Goal: Task Accomplishment & Management: Complete application form

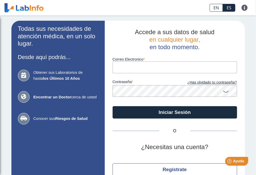
type input "[EMAIL_ADDRESS][DOMAIN_NAME]"
click at [224, 91] on icon at bounding box center [226, 91] width 6 height 10
click at [218, 102] on form "Correo Electronico [EMAIL_ADDRESS][DOMAIN_NAME] contraseña ¿Has olvidado tu con…" at bounding box center [174, 85] width 124 height 68
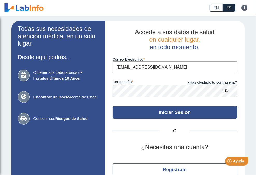
click at [193, 111] on button "Iniciar Sesión" at bounding box center [174, 112] width 124 height 12
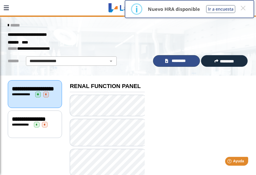
click at [173, 60] on span "*********" at bounding box center [179, 61] width 18 height 6
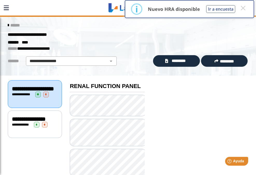
click at [25, 122] on span "**********" at bounding box center [29, 119] width 34 height 6
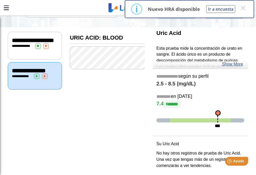
scroll to position [53, 0]
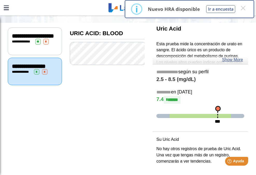
click at [26, 74] on span "**********" at bounding box center [22, 71] width 14 height 3
click at [20, 44] on div "**********" at bounding box center [35, 41] width 46 height 5
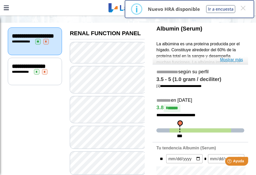
click at [226, 60] on link "Mostrar más" at bounding box center [231, 60] width 23 height 6
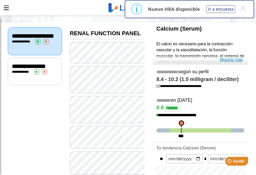
click at [238, 61] on link "Mostrar más" at bounding box center [231, 60] width 23 height 6
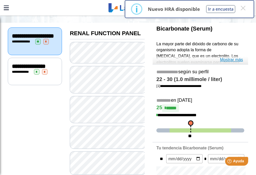
click at [232, 61] on link "Mostrar más" at bounding box center [231, 60] width 23 height 6
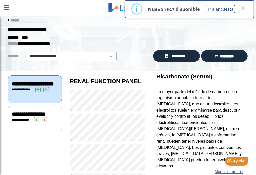
scroll to position [1, 0]
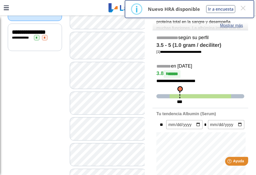
scroll to position [53, 0]
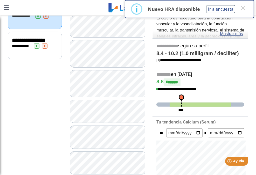
scroll to position [105, 0]
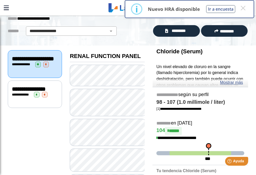
scroll to position [27, 0]
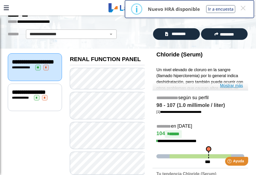
click at [228, 87] on link "Mostrar más" at bounding box center [231, 86] width 23 height 6
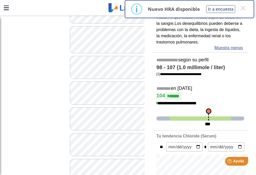
scroll to position [131, 0]
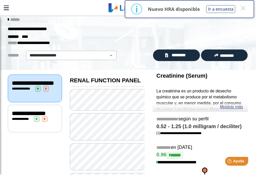
scroll to position [1, 0]
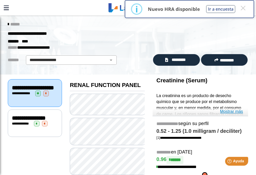
click at [228, 112] on link "Mostrar más" at bounding box center [231, 112] width 23 height 6
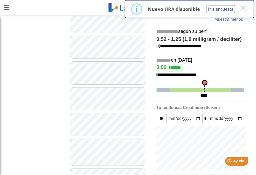
scroll to position [182, 0]
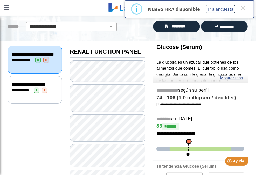
scroll to position [27, 0]
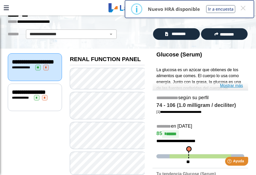
click at [227, 86] on link "Mostrar más" at bounding box center [231, 86] width 23 height 6
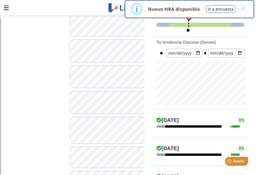
scroll to position [208, 0]
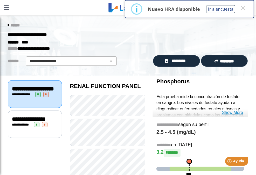
click at [230, 113] on link "Show More" at bounding box center [232, 113] width 21 height 6
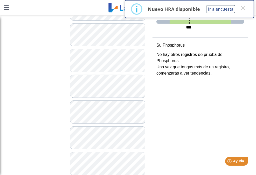
scroll to position [181, 0]
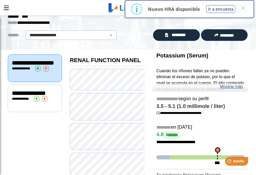
scroll to position [26, 0]
click at [228, 89] on link "Mostrar más" at bounding box center [231, 87] width 23 height 6
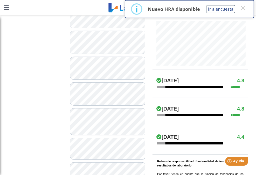
scroll to position [233, 0]
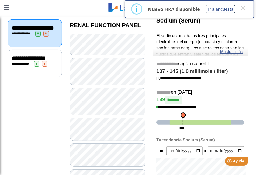
scroll to position [52, 0]
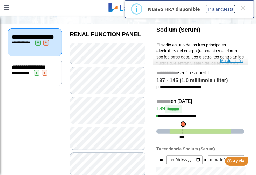
click at [231, 63] on link "Mostrar más" at bounding box center [231, 61] width 23 height 6
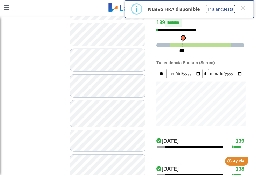
scroll to position [259, 0]
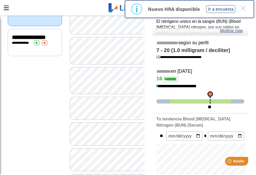
scroll to position [52, 0]
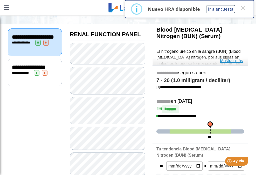
click at [228, 61] on link "Mostrar más" at bounding box center [231, 61] width 23 height 6
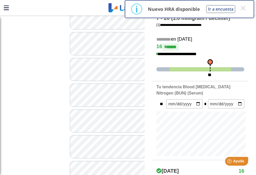
scroll to position [181, 0]
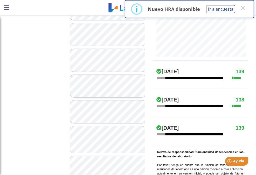
scroll to position [233, 0]
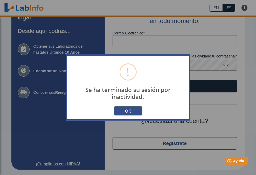
scroll to position [26, 0]
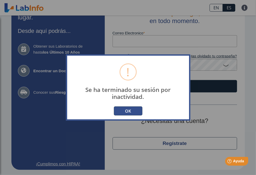
click at [122, 108] on button "OK" at bounding box center [128, 111] width 29 height 9
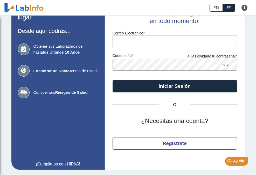
click at [151, 44] on input "Correo Electronico" at bounding box center [174, 41] width 124 height 12
type input "[EMAIL_ADDRESS][DOMAIN_NAME]"
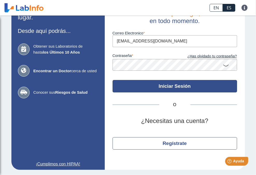
click at [171, 81] on button "Iniciar Sesión" at bounding box center [174, 86] width 124 height 12
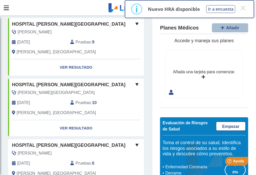
scroll to position [47, 0]
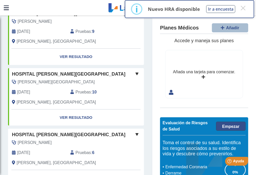
click at [229, 124] on span "Empezar" at bounding box center [230, 126] width 17 height 4
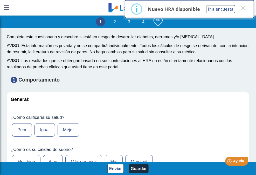
scroll to position [26, 0]
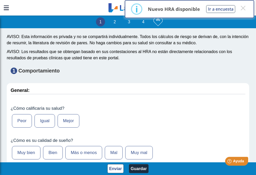
click at [73, 119] on label "Mejor" at bounding box center [69, 120] width 22 height 13
click at [0, 0] on input "Mejor" at bounding box center [0, 0] width 0 height 0
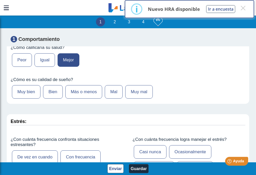
scroll to position [78, 0]
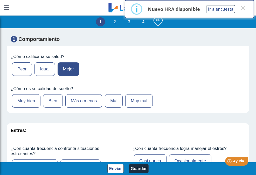
click at [36, 100] on label "Muy bien" at bounding box center [26, 100] width 29 height 13
click at [0, 0] on input "Muy bien" at bounding box center [0, 0] width 0 height 0
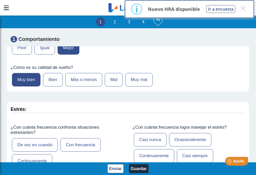
scroll to position [130, 0]
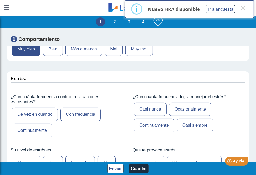
click at [78, 115] on label "Con frecuencia" at bounding box center [80, 114] width 40 height 13
click at [0, 0] on input "Con frecuencia" at bounding box center [0, 0] width 0 height 0
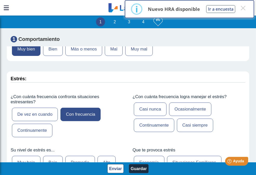
click at [158, 125] on label "Continuamente" at bounding box center [154, 125] width 40 height 13
click at [0, 0] on input "Continuamente" at bounding box center [0, 0] width 0 height 0
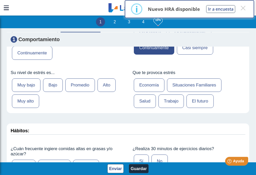
scroll to position [207, 0]
click at [109, 86] on label "Alto" at bounding box center [106, 84] width 18 height 13
click at [0, 0] on input "Alto" at bounding box center [0, 0] width 0 height 0
click at [148, 86] on label "Economía" at bounding box center [149, 84] width 31 height 13
click at [0, 0] on input "Economía" at bounding box center [0, 0] width 0 height 0
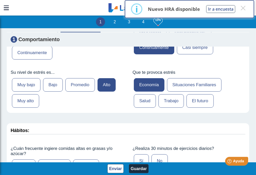
click at [144, 103] on label "Salud" at bounding box center [145, 100] width 22 height 13
click at [0, 0] on input "Salud" at bounding box center [0, 0] width 0 height 0
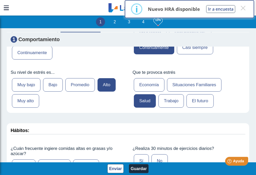
click at [143, 86] on label "Economía" at bounding box center [149, 84] width 31 height 13
click at [0, 0] on input "Economía" at bounding box center [0, 0] width 0 height 0
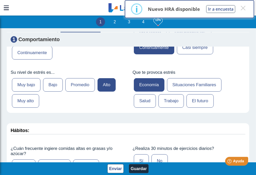
click at [143, 104] on label "Salud" at bounding box center [145, 100] width 22 height 13
click at [0, 0] on input "Salud" at bounding box center [0, 0] width 0 height 0
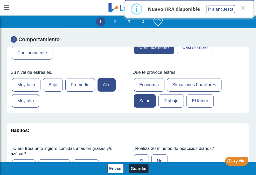
click at [172, 102] on label "Trabajo" at bounding box center [170, 100] width 25 height 13
click at [0, 0] on input "Trabajo" at bounding box center [0, 0] width 0 height 0
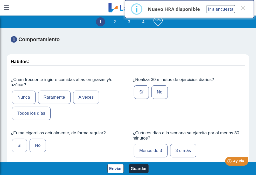
scroll to position [285, 0]
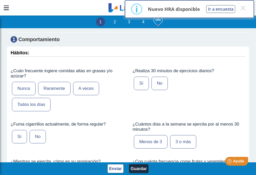
click at [55, 89] on label "Raramente" at bounding box center [54, 88] width 32 height 13
click at [0, 0] on input "Raramente" at bounding box center [0, 0] width 0 height 0
click at [151, 83] on label "No" at bounding box center [159, 83] width 16 height 13
click at [0, 0] on input "No" at bounding box center [0, 0] width 0 height 0
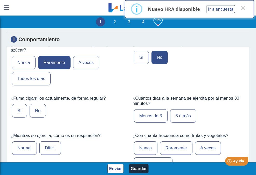
scroll to position [337, 0]
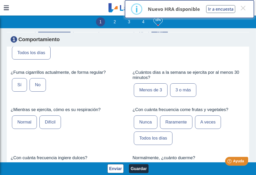
click at [37, 83] on label "No" at bounding box center [38, 84] width 16 height 13
click at [0, 0] on input "No" at bounding box center [0, 0] width 0 height 0
click at [154, 90] on label "Menos de 3" at bounding box center [151, 89] width 34 height 13
click at [0, 0] on input "Menos de 3" at bounding box center [0, 0] width 0 height 0
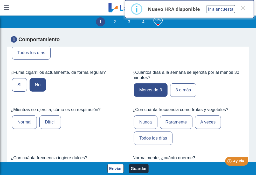
click at [34, 122] on label "Normal" at bounding box center [24, 122] width 25 height 13
click at [0, 0] on input "Normal" at bounding box center [0, 0] width 0 height 0
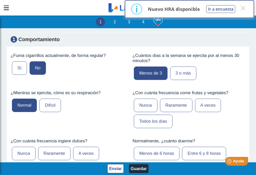
scroll to position [363, 0]
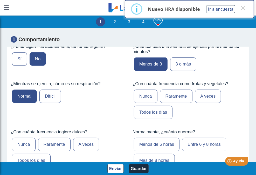
click at [155, 113] on label "Todos los días" at bounding box center [153, 112] width 39 height 13
click at [0, 0] on input "Todos los días" at bounding box center [0, 0] width 0 height 0
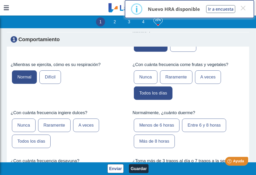
scroll to position [389, 0]
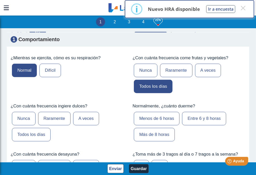
click at [60, 117] on label "Raramente" at bounding box center [54, 118] width 32 height 13
click at [0, 0] on input "Raramente" at bounding box center [0, 0] width 0 height 0
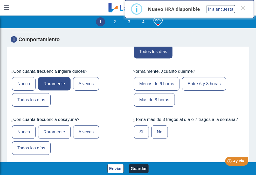
scroll to position [415, 0]
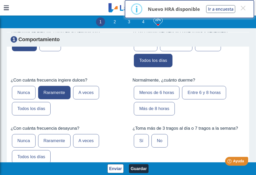
click at [195, 93] on label "Entre 6 y 8 horas" at bounding box center [204, 92] width 44 height 13
click at [0, 0] on input "Entre 6 y 8 horas" at bounding box center [0, 0] width 0 height 0
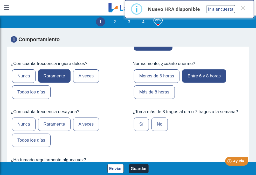
scroll to position [441, 0]
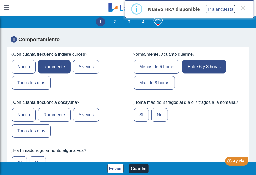
click at [52, 114] on label "Raramente" at bounding box center [54, 114] width 32 height 13
click at [42, 124] on label "Todos los días" at bounding box center [31, 130] width 39 height 13
click at [0, 0] on input "Todos los días" at bounding box center [0, 0] width 0 height 0
click at [44, 114] on label "Raramente" at bounding box center [54, 114] width 32 height 13
click at [0, 0] on input "Raramente" at bounding box center [0, 0] width 0 height 0
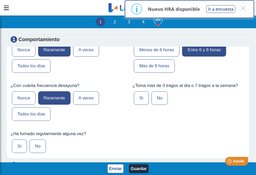
scroll to position [466, 0]
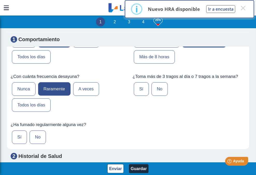
click at [154, 88] on label "No" at bounding box center [159, 88] width 16 height 13
click at [0, 0] on input "No" at bounding box center [0, 0] width 0 height 0
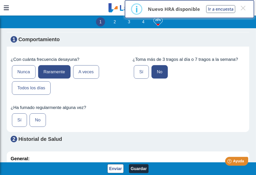
scroll to position [492, 0]
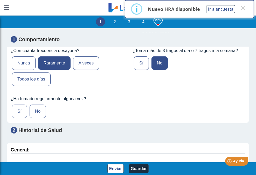
click at [40, 112] on label "No" at bounding box center [38, 111] width 16 height 13
click at [0, 0] on input "No" at bounding box center [0, 0] width 0 height 0
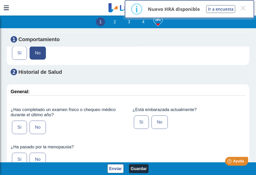
scroll to position [570, 0]
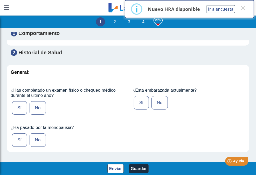
click at [20, 108] on label "Sí" at bounding box center [19, 107] width 15 height 13
click at [0, 0] on input "Sí" at bounding box center [0, 0] width 0 height 0
click at [157, 101] on label "No" at bounding box center [159, 102] width 16 height 13
click at [0, 0] on input "No" at bounding box center [0, 0] width 0 height 0
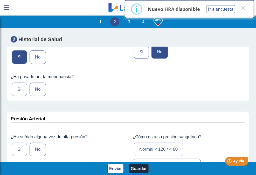
scroll to position [622, 0]
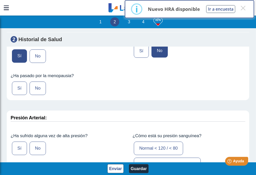
click at [39, 87] on label "No" at bounding box center [38, 88] width 16 height 13
click at [0, 0] on input "No" at bounding box center [0, 0] width 0 height 0
click at [23, 145] on label "Sí" at bounding box center [19, 148] width 15 height 13
click at [0, 0] on input "Sí" at bounding box center [0, 0] width 0 height 0
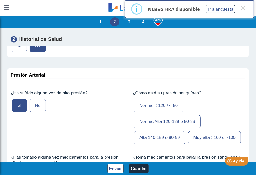
scroll to position [674, 0]
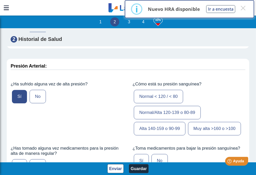
click at [152, 95] on label "Normal < 120 / < 80" at bounding box center [158, 96] width 49 height 13
click at [0, 0] on input "Normal < 120 / < 80" at bounding box center [0, 0] width 0 height 0
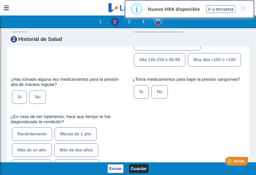
scroll to position [751, 0]
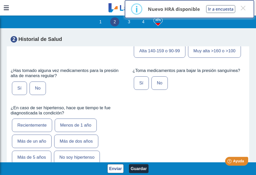
click at [19, 95] on label "Sí" at bounding box center [19, 88] width 15 height 13
click at [0, 0] on input "Sí" at bounding box center [0, 0] width 0 height 0
click at [161, 90] on label "No" at bounding box center [159, 82] width 16 height 13
click at [0, 0] on input "No" at bounding box center [0, 0] width 0 height 0
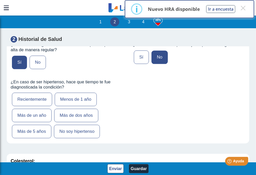
scroll to position [803, 0]
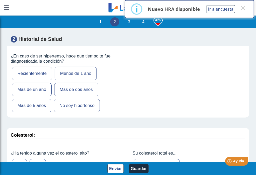
click at [91, 80] on label "Menos de 1 año" at bounding box center [76, 73] width 42 height 13
click at [0, 0] on input "Menos de 1 año" at bounding box center [0, 0] width 0 height 0
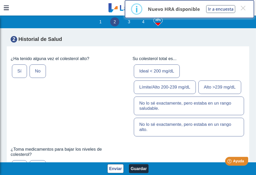
scroll to position [907, 0]
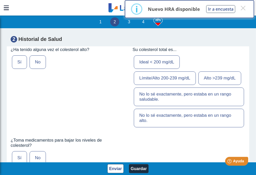
click at [40, 69] on label "No" at bounding box center [38, 61] width 16 height 13
click at [0, 0] on input "No" at bounding box center [0, 0] width 0 height 0
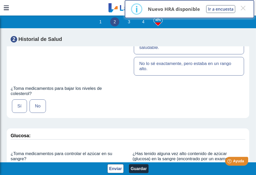
scroll to position [985, 0]
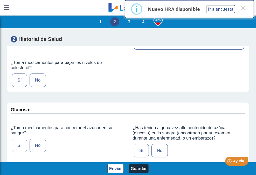
click at [40, 87] on label "No" at bounding box center [38, 80] width 16 height 13
click at [0, 0] on input "No" at bounding box center [0, 0] width 0 height 0
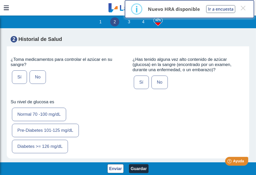
scroll to position [1088, 0]
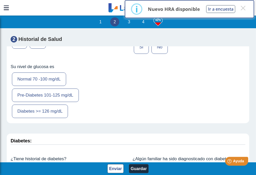
click at [39, 49] on label "No" at bounding box center [38, 41] width 16 height 13
click at [0, 0] on input "No" at bounding box center [0, 0] width 0 height 0
click at [160, 54] on label "No" at bounding box center [159, 46] width 16 height 13
click at [0, 0] on input "No" at bounding box center [0, 0] width 0 height 0
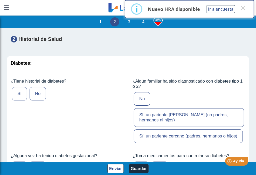
scroll to position [1192, 0]
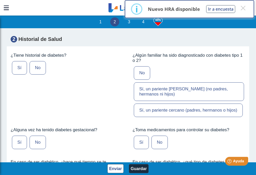
click at [22, 75] on label "Sí" at bounding box center [19, 67] width 15 height 13
click at [0, 0] on input "Sí" at bounding box center [0, 0] width 0 height 0
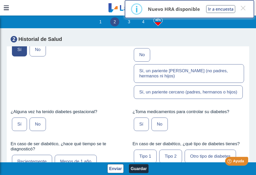
scroll to position [1218, 0]
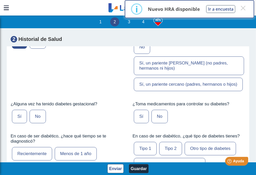
click at [163, 75] on label "Sí, un pariente [PERSON_NAME] (no padres, hermanos ni hijos)" at bounding box center [189, 65] width 110 height 19
click at [0, 0] on input "Sí, un pariente [PERSON_NAME] (no padres, hermanos ni hijos)" at bounding box center [0, 0] width 0 height 0
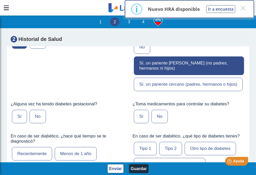
scroll to position [1244, 0]
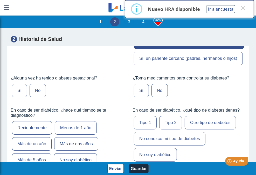
click at [40, 97] on label "No" at bounding box center [38, 90] width 16 height 13
click at [0, 0] on input "No" at bounding box center [0, 0] width 0 height 0
click at [155, 97] on label "No" at bounding box center [159, 90] width 16 height 13
click at [0, 0] on input "No" at bounding box center [0, 0] width 0 height 0
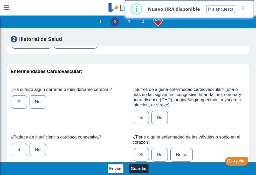
scroll to position [1373, 0]
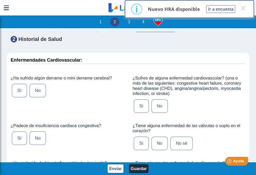
click at [150, 32] on label "No soy diabético" at bounding box center [155, 25] width 43 height 13
click at [0, 0] on input "No soy diabético" at bounding box center [0, 0] width 0 height 0
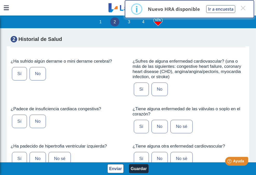
scroll to position [1399, 0]
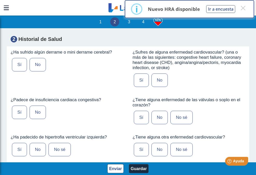
click at [39, 72] on label "No" at bounding box center [38, 64] width 16 height 13
click at [0, 0] on input "No" at bounding box center [0, 0] width 0 height 0
click at [154, 87] on label "No" at bounding box center [159, 80] width 16 height 13
click at [0, 0] on input "No" at bounding box center [0, 0] width 0 height 0
click at [42, 119] on label "No" at bounding box center [38, 112] width 16 height 13
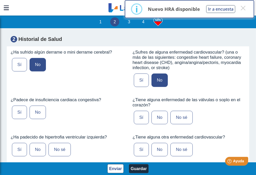
click at [0, 0] on input "No" at bounding box center [0, 0] width 0 height 0
click at [159, 124] on label "No" at bounding box center [159, 117] width 16 height 13
click at [0, 0] on input "No" at bounding box center [0, 0] width 0 height 0
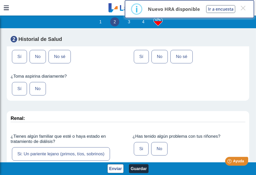
scroll to position [1503, 0]
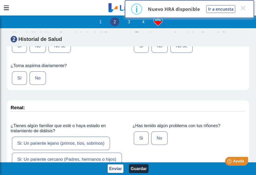
click at [40, 53] on label "No" at bounding box center [38, 45] width 16 height 13
click at [0, 0] on input "No" at bounding box center [0, 0] width 0 height 0
click at [39, 85] on label "No" at bounding box center [38, 78] width 16 height 13
click at [0, 0] on input "No" at bounding box center [0, 0] width 0 height 0
click at [153, 53] on label "No" at bounding box center [159, 45] width 16 height 13
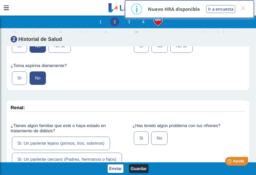
click at [0, 0] on input "No" at bounding box center [0, 0] width 0 height 0
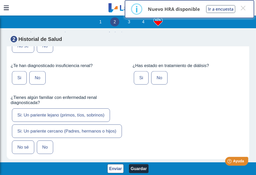
scroll to position [1607, 0]
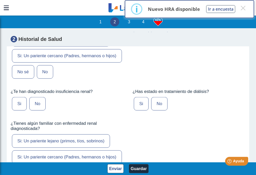
click at [140, 41] on label "Si" at bounding box center [141, 34] width 15 height 13
click at [0, 0] on input "Si" at bounding box center [0, 0] width 0 height 0
click at [72, 63] on label "Si: Un pariente cercano (Padres, hermanos o hijos)" at bounding box center [67, 55] width 110 height 13
click at [0, 0] on input "Si: Un pariente cercano (Padres, hermanos o hijos)" at bounding box center [0, 0] width 0 height 0
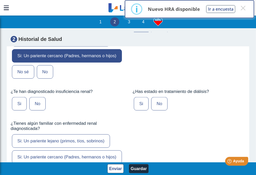
scroll to position [1633, 0]
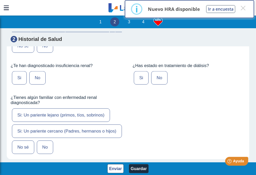
click at [41, 85] on label "No" at bounding box center [37, 77] width 16 height 13
click at [0, 0] on input "No" at bounding box center [0, 0] width 0 height 0
click at [154, 85] on label "No" at bounding box center [159, 77] width 16 height 13
click at [0, 0] on input "No" at bounding box center [0, 0] width 0 height 0
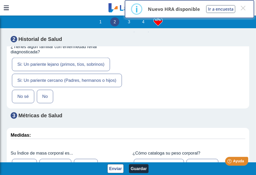
scroll to position [1684, 0]
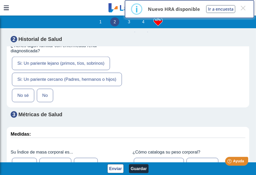
click at [44, 102] on label "No" at bounding box center [45, 95] width 16 height 13
click at [0, 0] on input "No" at bounding box center [0, 0] width 0 height 0
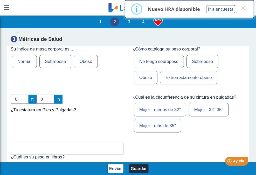
scroll to position [1788, 0]
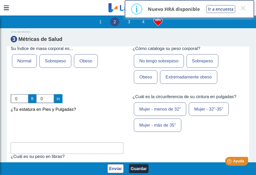
click at [64, 68] on label "Sobrepeso" at bounding box center [55, 60] width 32 height 13
click at [0, 0] on input "Sobrepeso" at bounding box center [0, 0] width 0 height 0
click at [202, 68] on label "Sobrepeso" at bounding box center [202, 60] width 32 height 13
click at [0, 0] on input "Sobrepeso" at bounding box center [0, 0] width 0 height 0
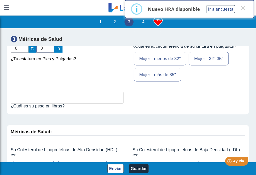
scroll to position [1840, 0]
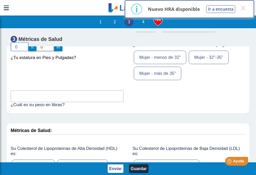
click at [20, 52] on input "0" at bounding box center [20, 46] width 18 height 9
click at [27, 52] on input "1" at bounding box center [20, 46] width 18 height 9
click at [27, 52] on input "2" at bounding box center [20, 46] width 18 height 9
click at [27, 52] on input "3" at bounding box center [20, 46] width 18 height 9
click at [27, 52] on input "4" at bounding box center [20, 46] width 18 height 9
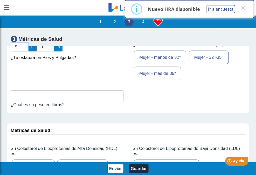
type input "5"
click at [28, 52] on input "5" at bounding box center [20, 46] width 18 height 9
click at [53, 52] on input "1" at bounding box center [45, 46] width 18 height 9
click at [53, 52] on input "2" at bounding box center [45, 46] width 18 height 9
click at [53, 52] on input "3" at bounding box center [45, 46] width 18 height 9
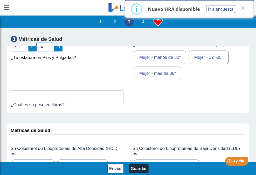
click at [53, 52] on input "4" at bounding box center [45, 46] width 18 height 9
click at [53, 52] on input "5" at bounding box center [45, 46] width 18 height 9
click at [53, 52] on input "6" at bounding box center [45, 46] width 18 height 9
click at [53, 52] on input "7" at bounding box center [45, 46] width 18 height 9
type input "8"
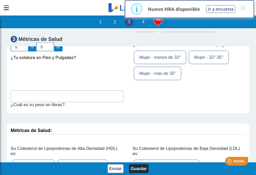
click at [53, 52] on input "8" at bounding box center [45, 46] width 18 height 9
click at [205, 64] on label "Mujer - 32"-35"" at bounding box center [209, 57] width 40 height 13
click at [0, 0] on input "Mujer - 32"-35"" at bounding box center [0, 0] width 0 height 0
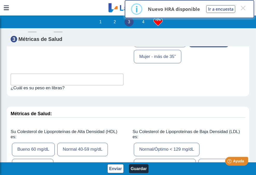
scroll to position [1866, 0]
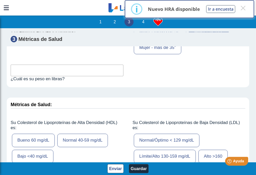
click at [62, 76] on input "text" at bounding box center [67, 71] width 113 height 12
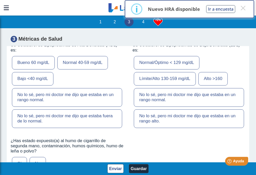
scroll to position [1969, 0]
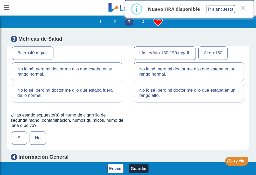
type input "205"
click at [72, 44] on label "Normal 40-59 mg/dL" at bounding box center [82, 36] width 51 height 13
click at [0, 0] on input "Normal 40-59 mg/dL" at bounding box center [0, 0] width 0 height 0
click at [155, 44] on label "Normal/Óptimo < 129 mg/dL" at bounding box center [167, 36] width 66 height 13
click at [0, 0] on input "Normal/Óptimo < 129 mg/dL" at bounding box center [0, 0] width 0 height 0
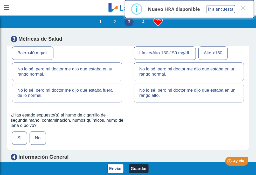
click at [51, 44] on label "Bueno 60 mg/dL" at bounding box center [33, 36] width 43 height 13
click at [0, 0] on input "Bueno 60 mg/dL" at bounding box center [0, 0] width 0 height 0
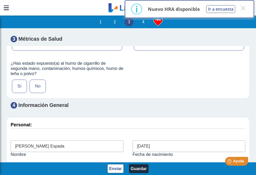
scroll to position [2047, 0]
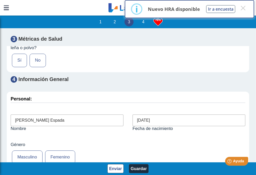
click at [35, 67] on label "No" at bounding box center [38, 60] width 16 height 13
click at [0, 0] on input "No" at bounding box center [0, 0] width 0 height 0
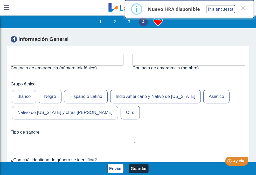
scroll to position [2177, 0]
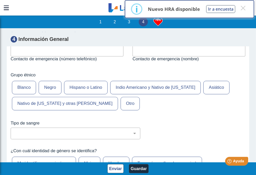
click at [36, 56] on input "text" at bounding box center [67, 51] width 113 height 12
type input "7872054128"
click at [138, 56] on input "text" at bounding box center [188, 51] width 113 height 12
type input "[PERSON_NAME]"
click at [17, 56] on input "7872054128" at bounding box center [67, 51] width 113 height 12
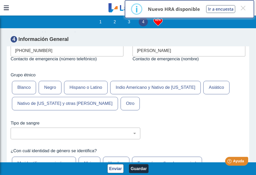
type input "[PHONE_NUMBER]"
click at [78, 94] on label "Hispano o Latino" at bounding box center [86, 87] width 44 height 13
drag, startPoint x: 78, startPoint y: 132, endPoint x: 98, endPoint y: 129, distance: 20.7
click at [98, 94] on label "Hispano o Latino" at bounding box center [86, 87] width 44 height 13
click at [0, 0] on input "Hispano o Latino" at bounding box center [0, 0] width 0 height 0
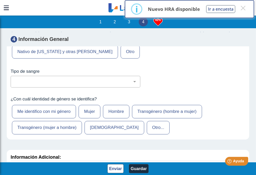
scroll to position [2254, 0]
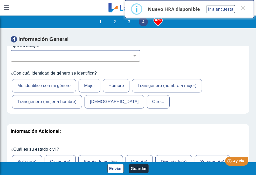
click at [48, 58] on select "No estoy seguro O Negativo O Positivo A Negativo A Positivo B Negativo B Positi…" at bounding box center [77, 55] width 125 height 5
select select "7: 233"
click at [16, 58] on select "No estoy seguro O Negativo O Positivo A Negativo A Positivo B Negativo B Positi…" at bounding box center [77, 55] width 125 height 5
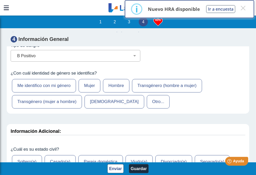
click at [91, 93] on label "Mujer" at bounding box center [90, 85] width 22 height 13
click at [0, 0] on input "Mujer" at bounding box center [0, 0] width 0 height 0
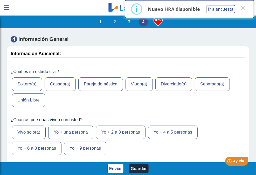
scroll to position [2358, 0]
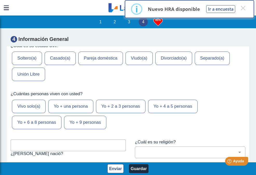
click at [108, 65] on label "Pareja doméstica" at bounding box center [100, 58] width 45 height 13
click at [0, 0] on input "Pareja doméstica" at bounding box center [0, 0] width 0 height 0
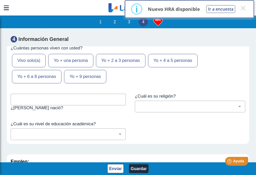
scroll to position [2410, 0]
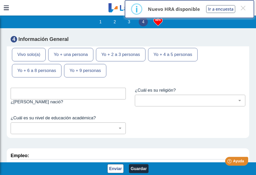
click at [167, 61] on label "Yo + 4 a 5 personas" at bounding box center [172, 54] width 49 height 13
click at [0, 0] on input "Yo + 4 a 5 personas" at bounding box center [0, 0] width 0 height 0
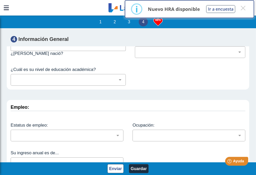
scroll to position [2462, 0]
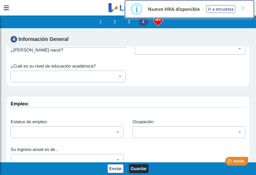
click at [47, 48] on input "text" at bounding box center [68, 42] width 115 height 12
type input "Coamo, P. R."
click at [231, 51] on select "[DEMOGRAPHIC_DATA] (cualquier denominación) [DEMOGRAPHIC_DATA] [DEMOGRAPHIC_DAT…" at bounding box center [192, 48] width 106 height 5
select select "12: 273"
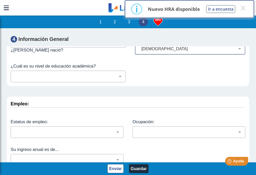
click at [140, 51] on select "[DEMOGRAPHIC_DATA] (cualquier denominación) [DEMOGRAPHIC_DATA] [DEMOGRAPHIC_DAT…" at bounding box center [192, 48] width 106 height 5
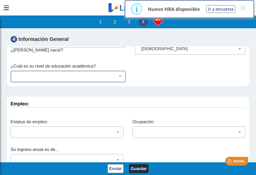
click at [76, 79] on select "No fui a la escuela Escuela primaria Algo de escuela secundaria o equivalente s…" at bounding box center [70, 76] width 110 height 5
select select "8: 281"
click at [16, 79] on select "No fui a la escuela Escuela primaria Algo de escuela secundaria o equivalente s…" at bounding box center [70, 76] width 110 height 5
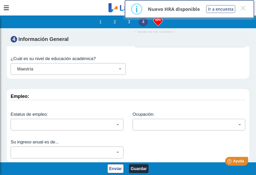
scroll to position [2511, 0]
click at [113, 125] on select "Empleado a tiempo parcial Empleado a tiempo completo Servicio profesionales Sin…" at bounding box center [69, 124] width 108 height 5
select select "2: 134"
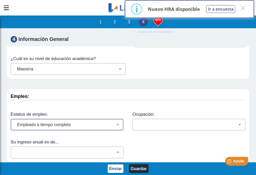
click at [16, 122] on select "Empleado a tiempo parcial Empleado a tiempo completo Servicio profesionales Sin…" at bounding box center [69, 124] width 108 height 5
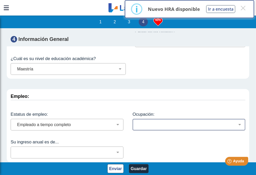
click at [169, 123] on select "Administración de empresas Servicios de protección Instalaciones, Reparaciones …" at bounding box center [191, 124] width 108 height 5
select select "10: 177"
click at [137, 122] on select "Administración de empresas Servicios de protección Instalaciones, Reparaciones …" at bounding box center [191, 124] width 108 height 5
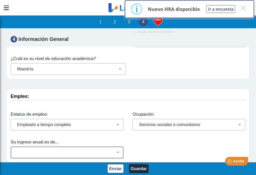
click at [113, 151] on select "Menos de $12,000 $12,000-$16,000 $16,000-$24,000 $24,000-$30,000 $30,000-$40,00…" at bounding box center [69, 152] width 108 height 5
click at [16, 150] on select "Menos de $12,000 $12,000-$16,000 $16,000-$24,000 $24,000-$30,000 $30,000-$40,00…" at bounding box center [69, 152] width 108 height 5
click at [115, 152] on select "Menos de $12,000 $12,000-$16,000 $16,000-$24,000 $24,000-$30,000 $30,000-$40,00…" at bounding box center [69, 152] width 108 height 5
click at [16, 150] on select "Menos de $12,000 $12,000-$16,000 $16,000-$24,000 $24,000-$30,000 $30,000-$40,00…" at bounding box center [69, 152] width 108 height 5
click at [113, 153] on select "Menos de $12,000 $12,000-$16,000 $16,000-$24,000 $24,000-$30,000 $30,000-$40,00…" at bounding box center [69, 152] width 108 height 5
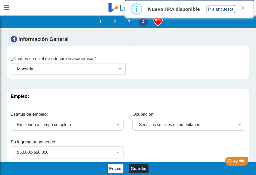
select select "6: 148"
click at [16, 150] on select "Menos de $12,000 $12,000-$16,000 $16,000-$24,000 $24,000-$30,000 $30,000-$40,00…" at bounding box center [69, 152] width 108 height 5
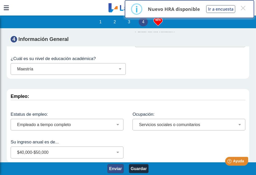
click at [118, 167] on button "Enviar" at bounding box center [115, 168] width 16 height 9
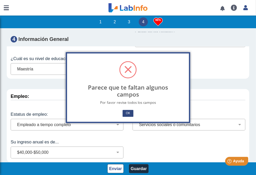
click at [127, 114] on button "OK" at bounding box center [127, 113] width 11 height 7
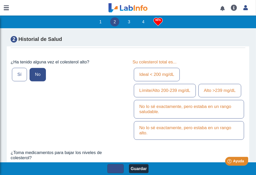
scroll to position [907, 0]
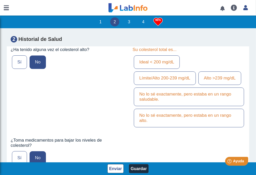
click at [168, 69] on label "Ideal < 200 mg/dL" at bounding box center [157, 61] width 46 height 13
click at [0, 0] on input "Ideal < 200 mg/dL" at bounding box center [0, 0] width 0 height 0
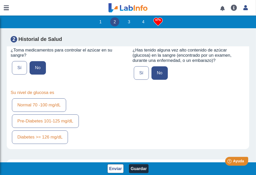
scroll to position [1088, 0]
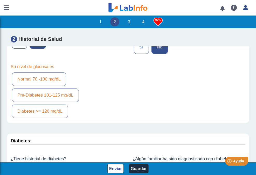
click at [62, 86] on label "Normal 70 -100 mg/dL" at bounding box center [39, 79] width 54 height 13
click at [0, 0] on input "Normal 70 -100 mg/dL" at bounding box center [0, 0] width 0 height 0
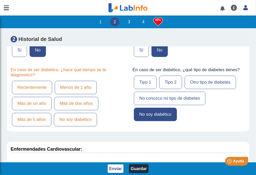
scroll to position [1296, 0]
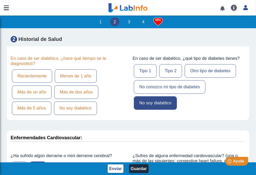
click at [72, 115] on label "No soy diabético" at bounding box center [75, 108] width 43 height 13
click at [0, 0] on input "No soy diabético" at bounding box center [0, 0] width 0 height 0
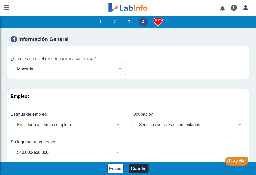
scroll to position [2511, 0]
click at [108, 168] on button "Enviar" at bounding box center [115, 168] width 16 height 9
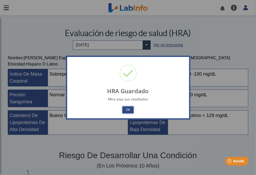
click at [130, 112] on button "OK" at bounding box center [127, 110] width 11 height 7
